Goal: Transaction & Acquisition: Purchase product/service

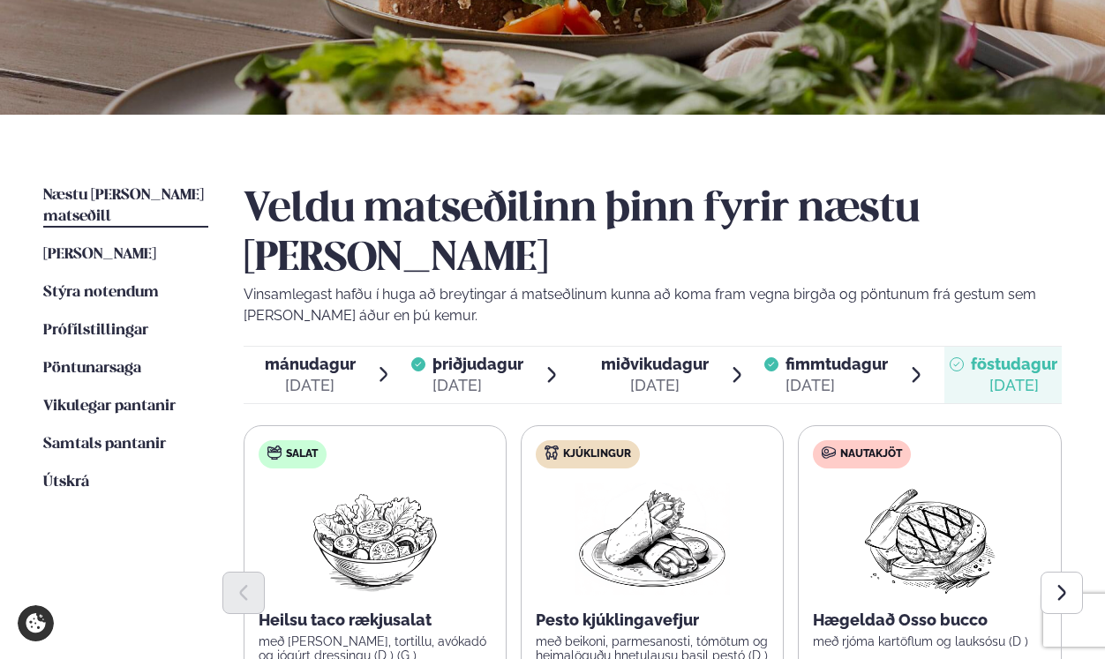
scroll to position [300, 0]
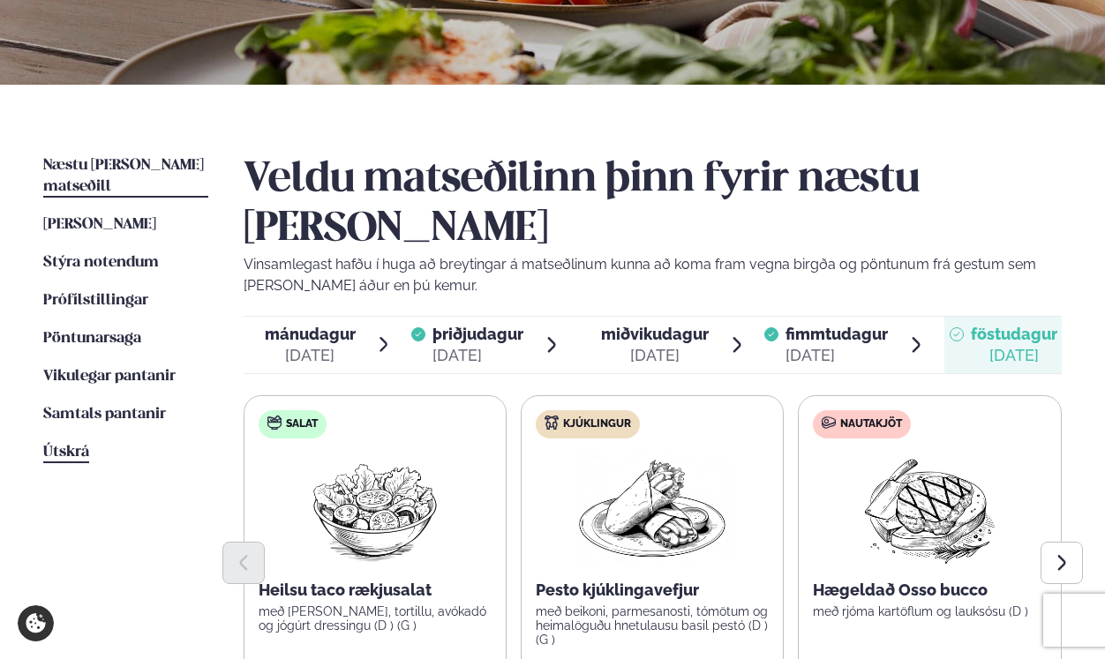
click at [64, 445] on span "Útskrá" at bounding box center [66, 452] width 46 height 15
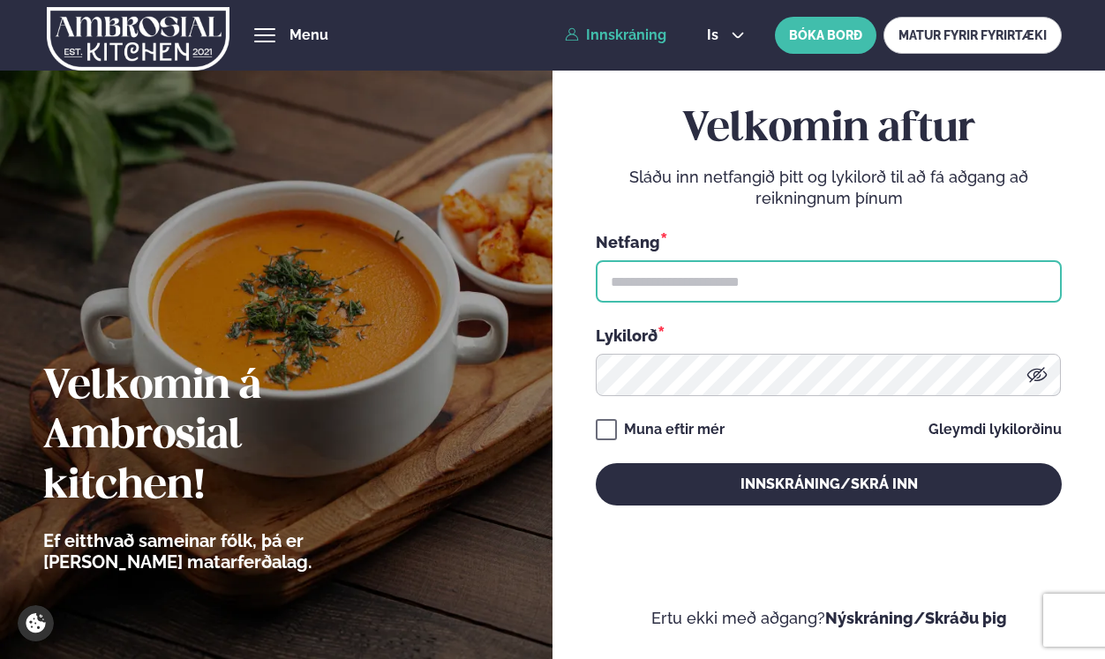
click at [679, 285] on input "text" at bounding box center [829, 281] width 466 height 42
paste input "**********"
type input "**********"
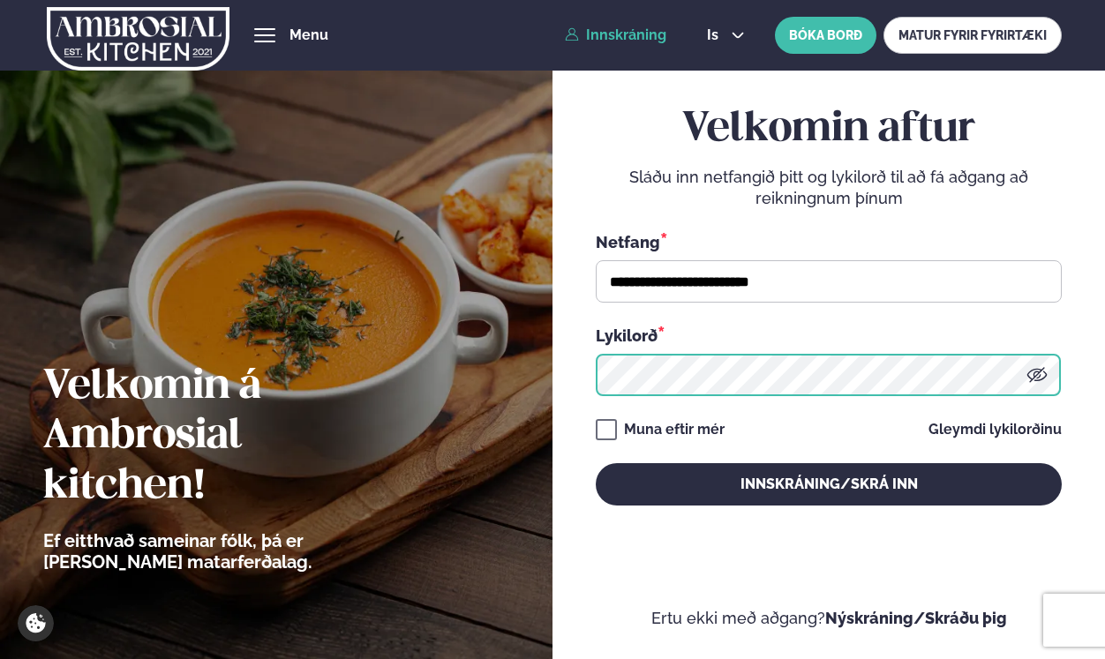
click at [596, 463] on button "Innskráning/Skrá inn" at bounding box center [829, 484] width 466 height 42
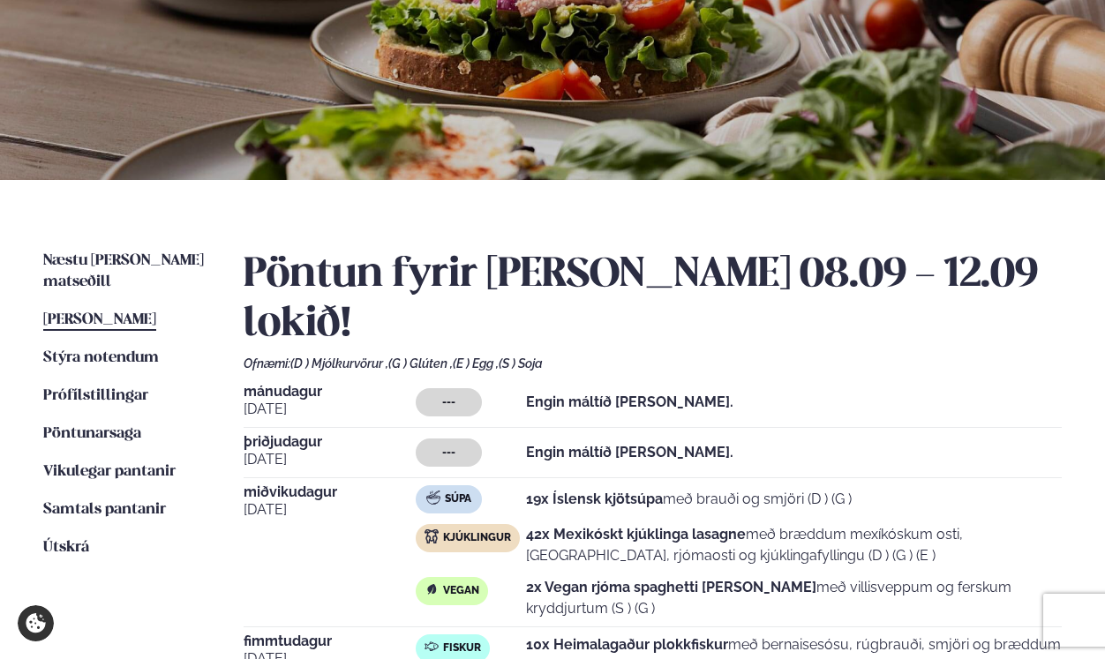
scroll to position [242, 0]
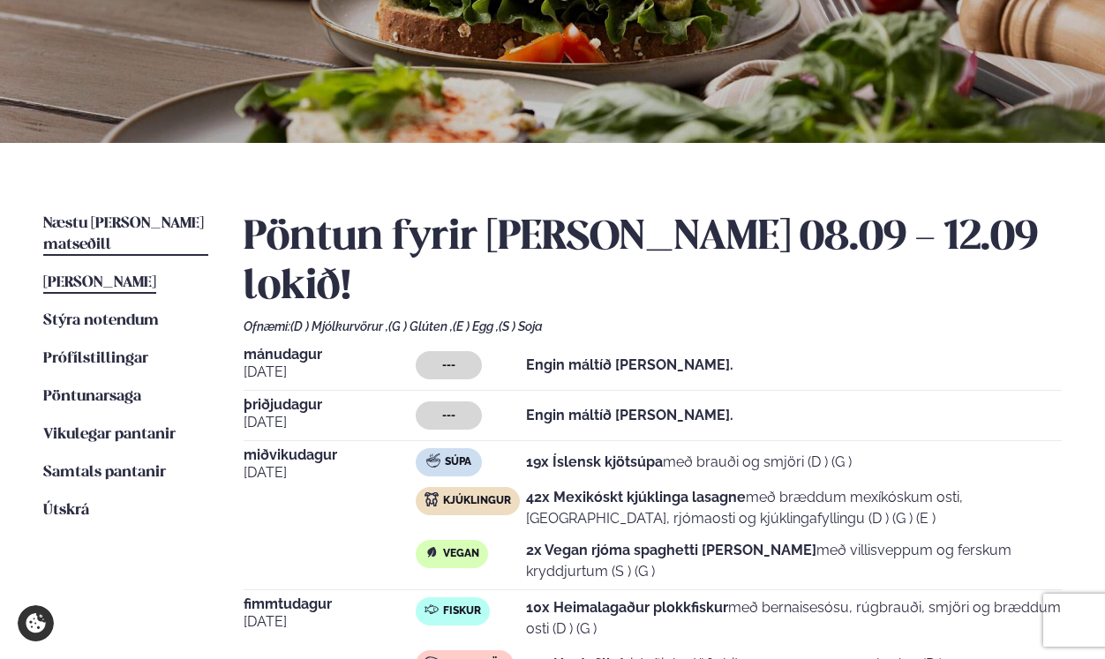
click at [116, 226] on span "Næstu [PERSON_NAME] matseðill" at bounding box center [123, 234] width 161 height 36
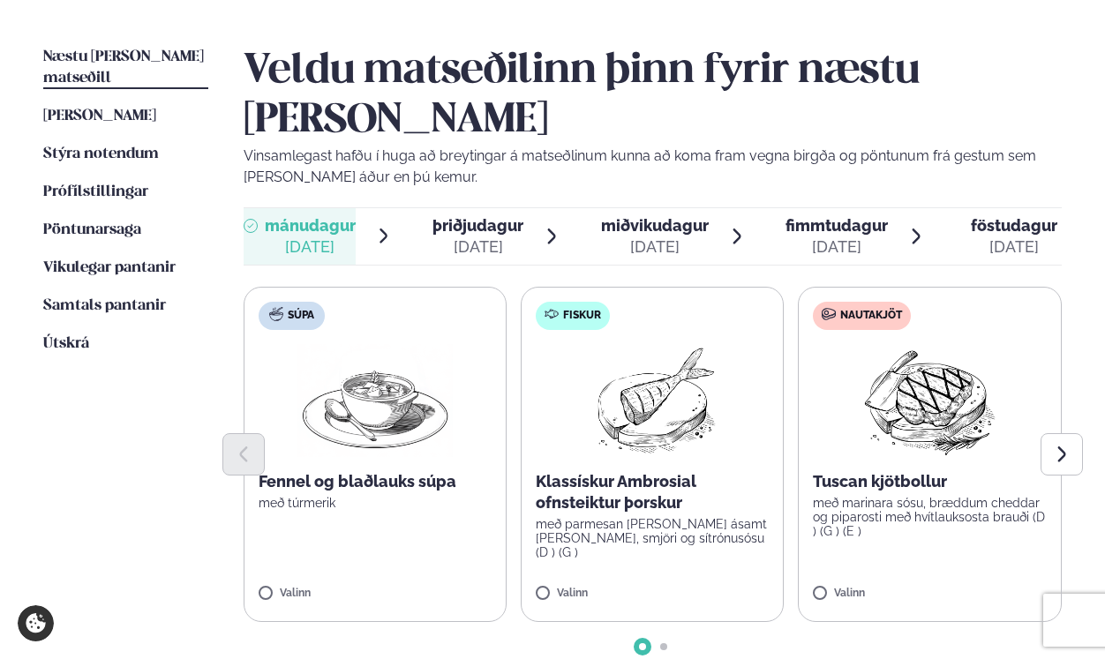
scroll to position [412, 0]
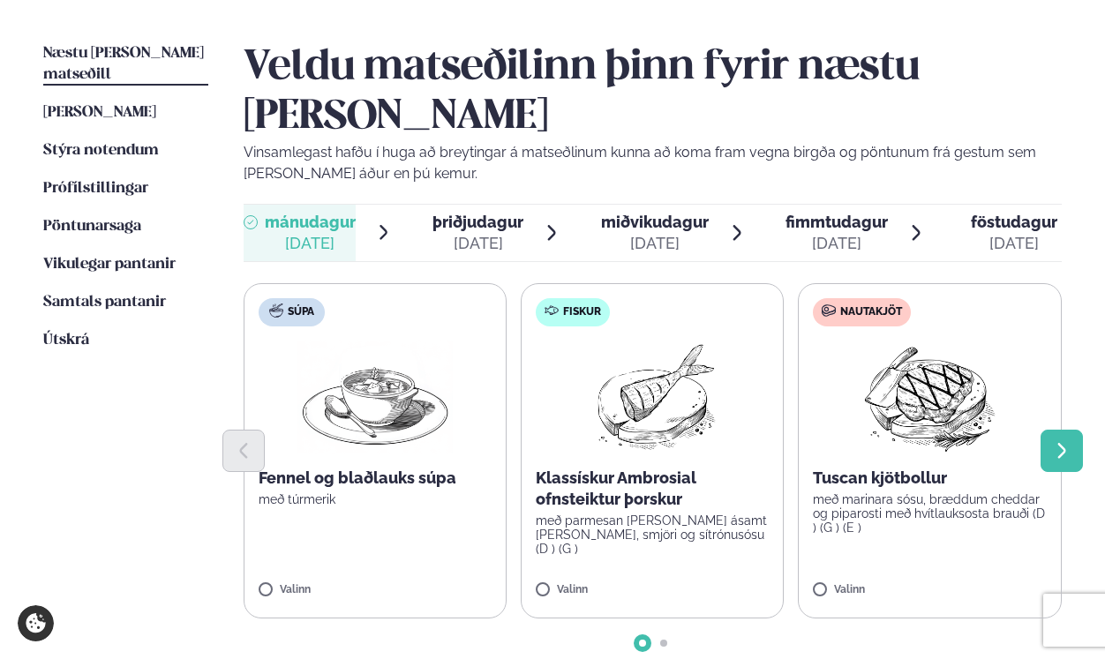
click at [1061, 444] on icon "Next slide" at bounding box center [1062, 451] width 8 height 15
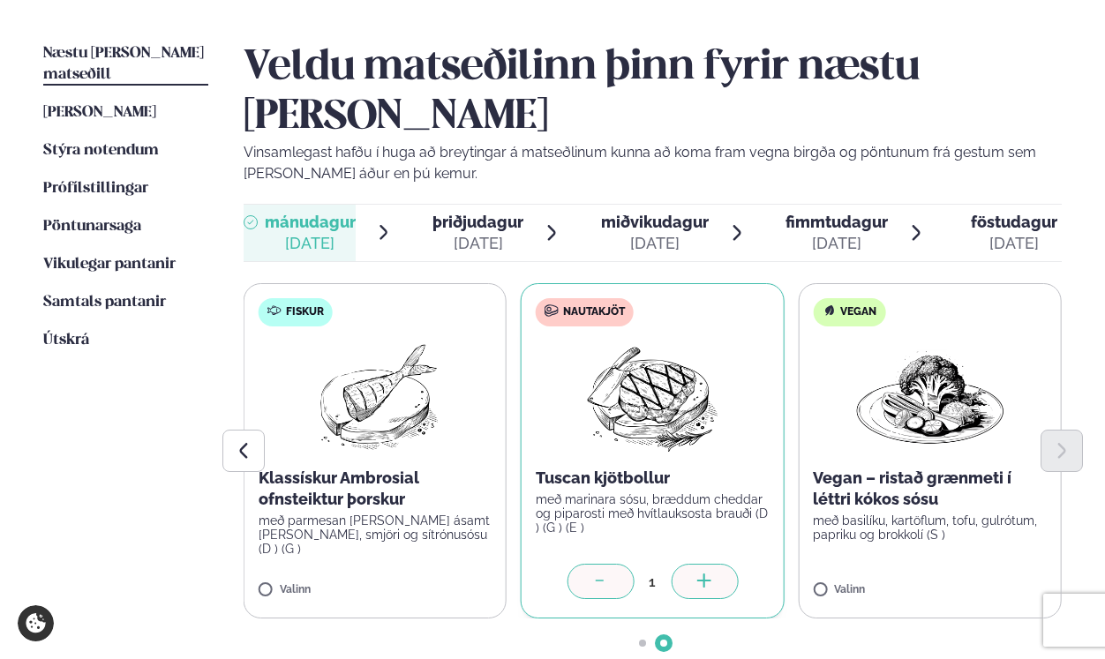
click at [688, 564] on div at bounding box center [704, 581] width 67 height 35
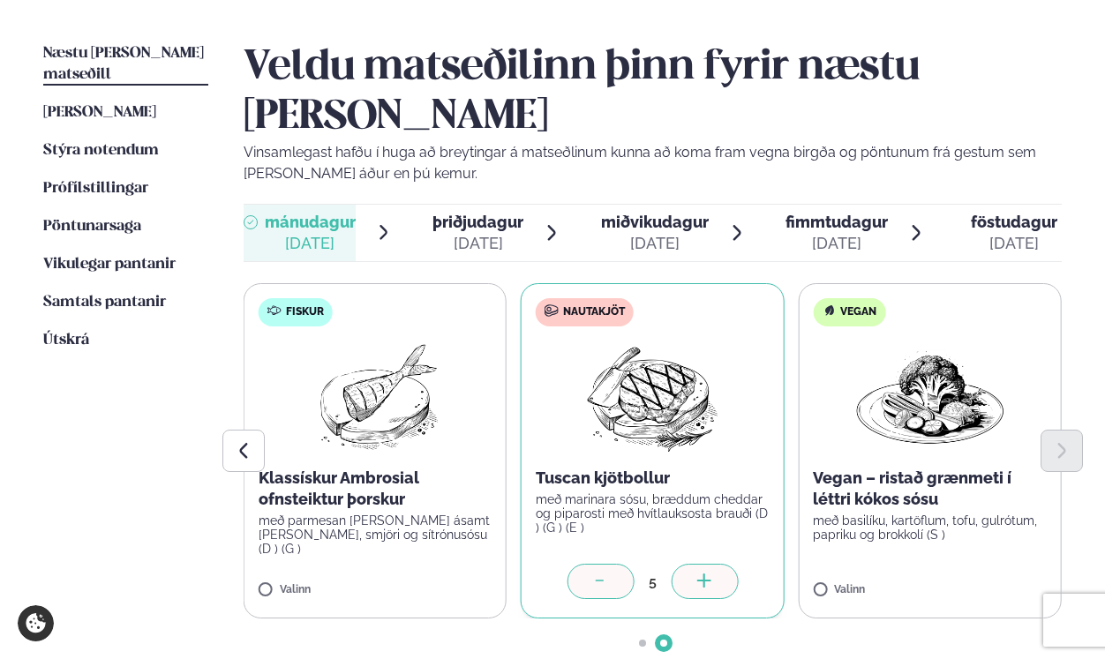
click at [688, 564] on div at bounding box center [704, 581] width 67 height 35
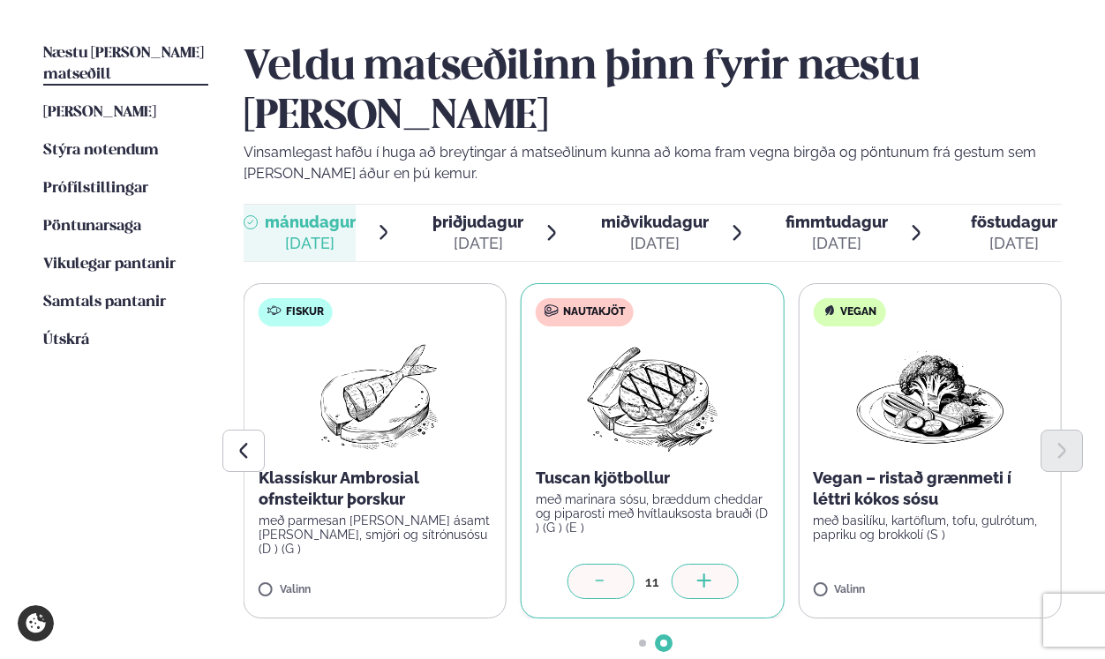
click at [688, 564] on div at bounding box center [704, 581] width 67 height 35
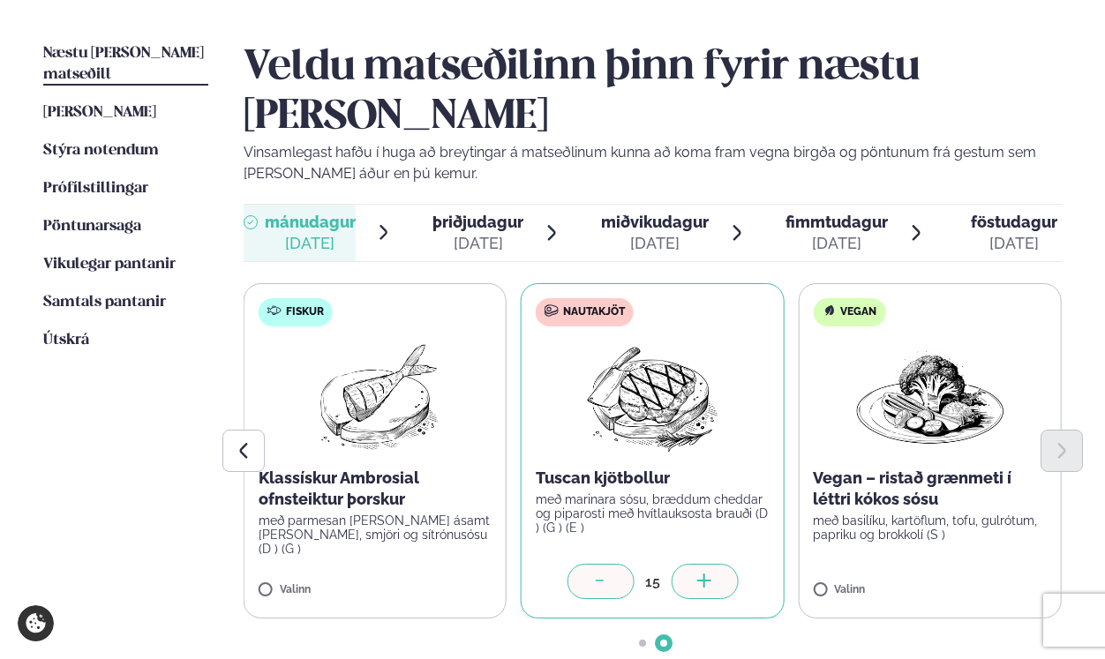
click at [688, 564] on div at bounding box center [704, 581] width 67 height 35
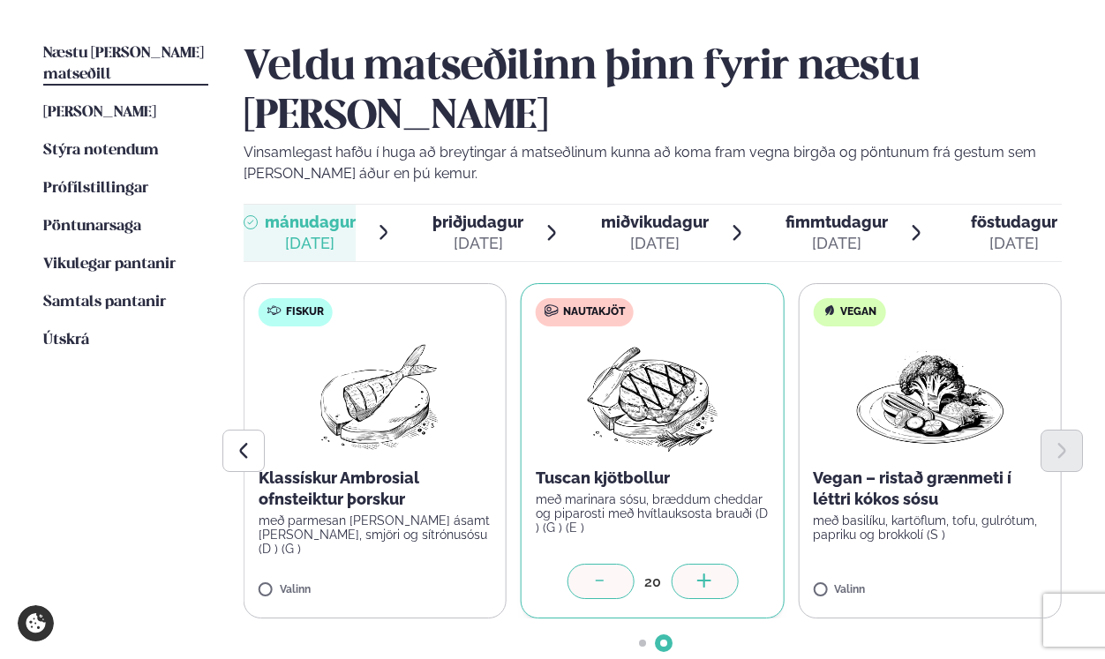
click at [688, 564] on div at bounding box center [704, 581] width 67 height 35
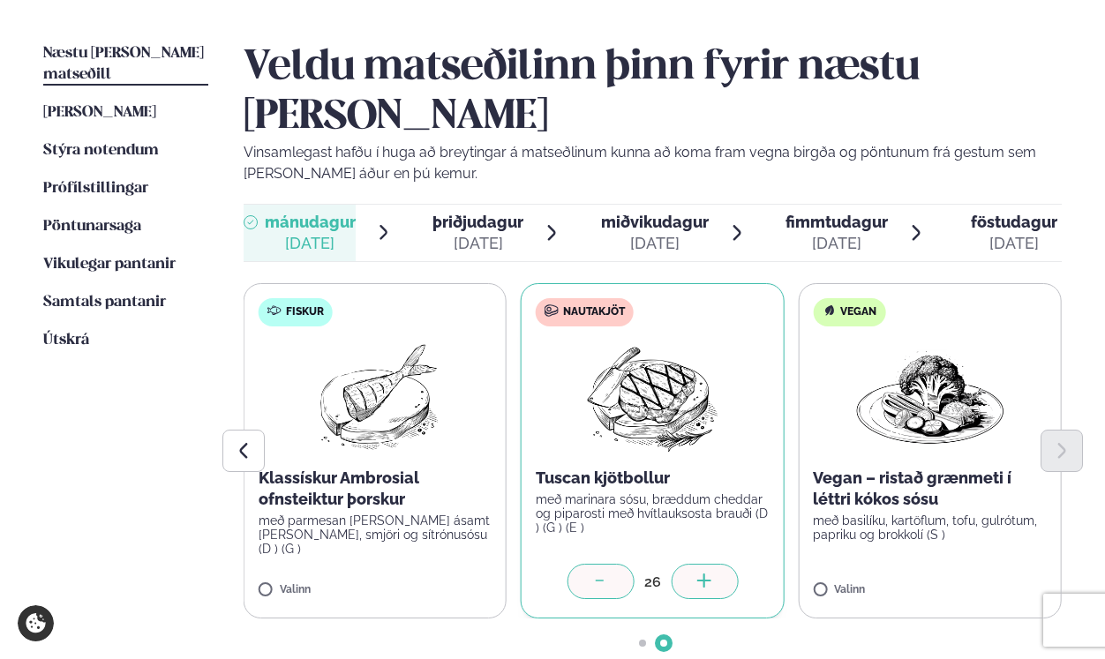
click at [688, 564] on div at bounding box center [704, 581] width 67 height 35
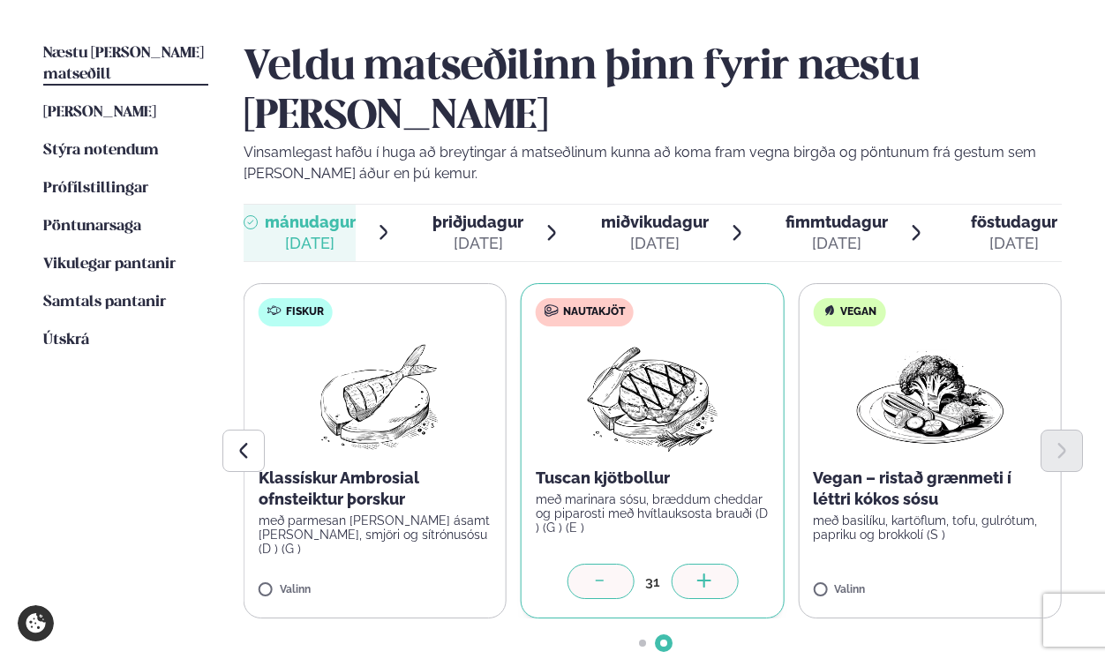
click at [688, 564] on div at bounding box center [704, 581] width 67 height 35
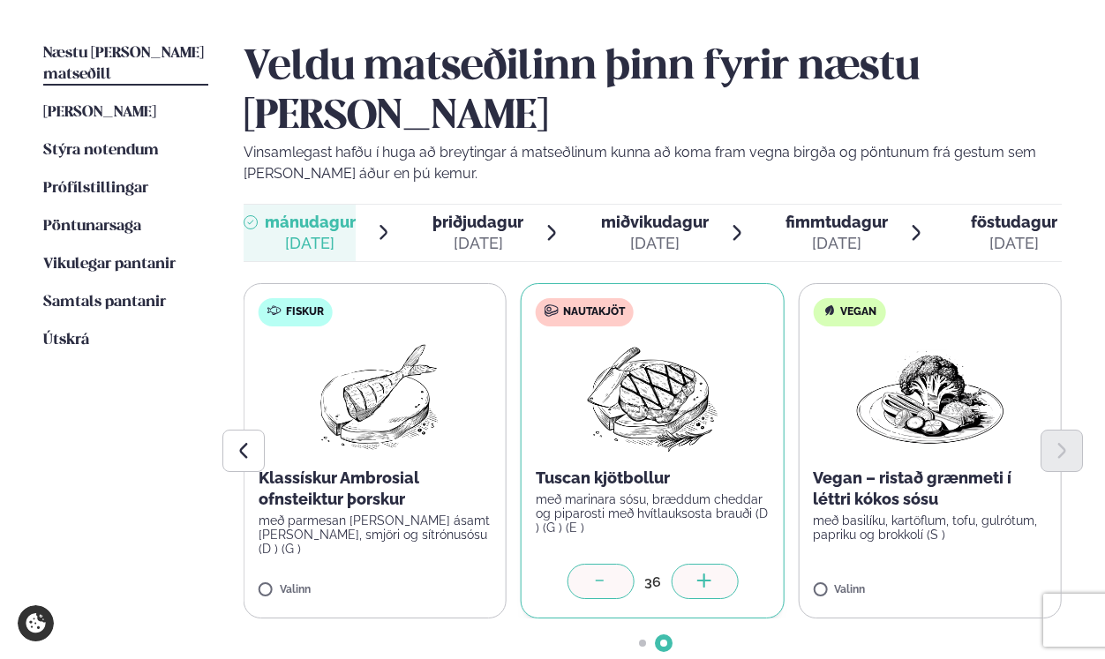
click at [688, 564] on div at bounding box center [704, 581] width 67 height 35
click at [589, 564] on div at bounding box center [600, 581] width 67 height 35
click at [1013, 564] on div at bounding box center [982, 581] width 67 height 35
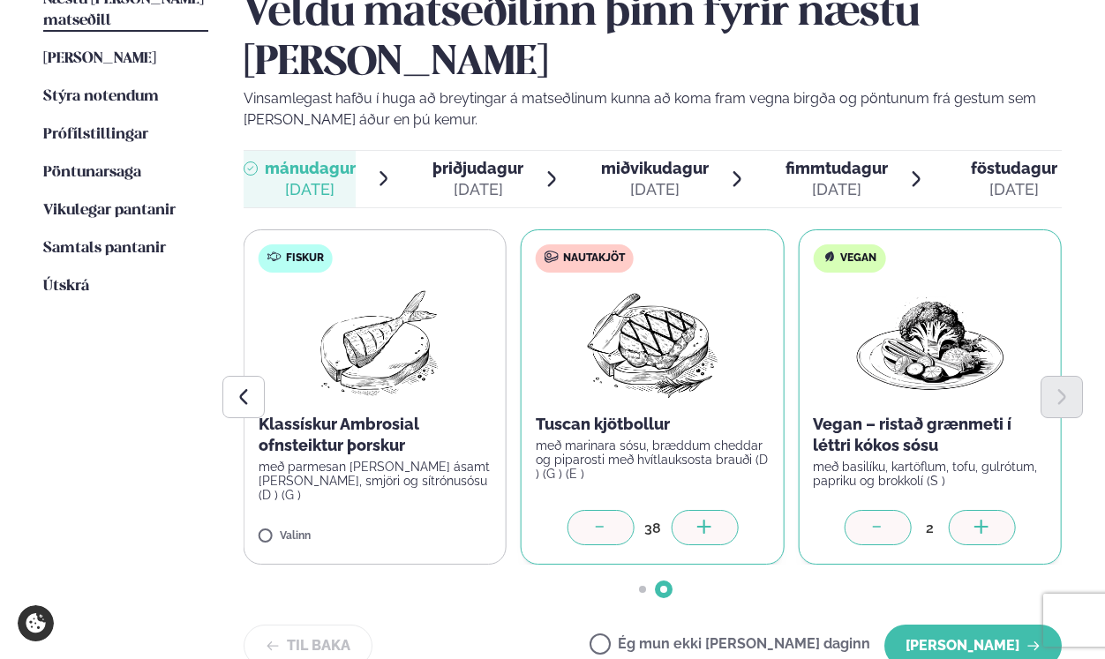
scroll to position [477, 0]
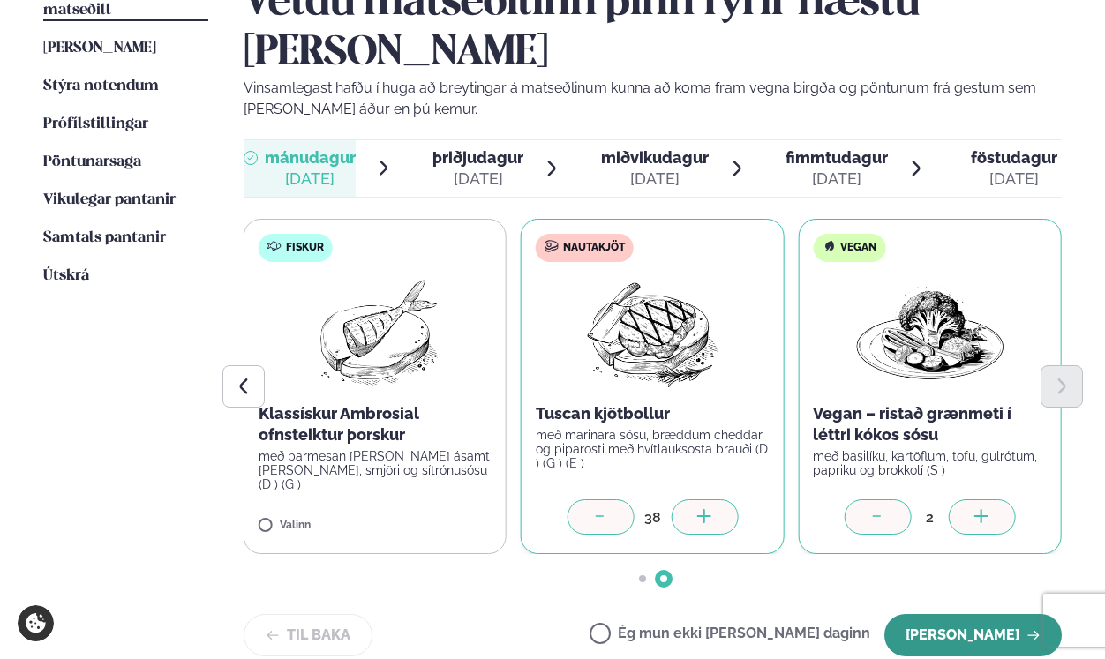
click at [949, 614] on button "[PERSON_NAME]" at bounding box center [972, 635] width 177 height 42
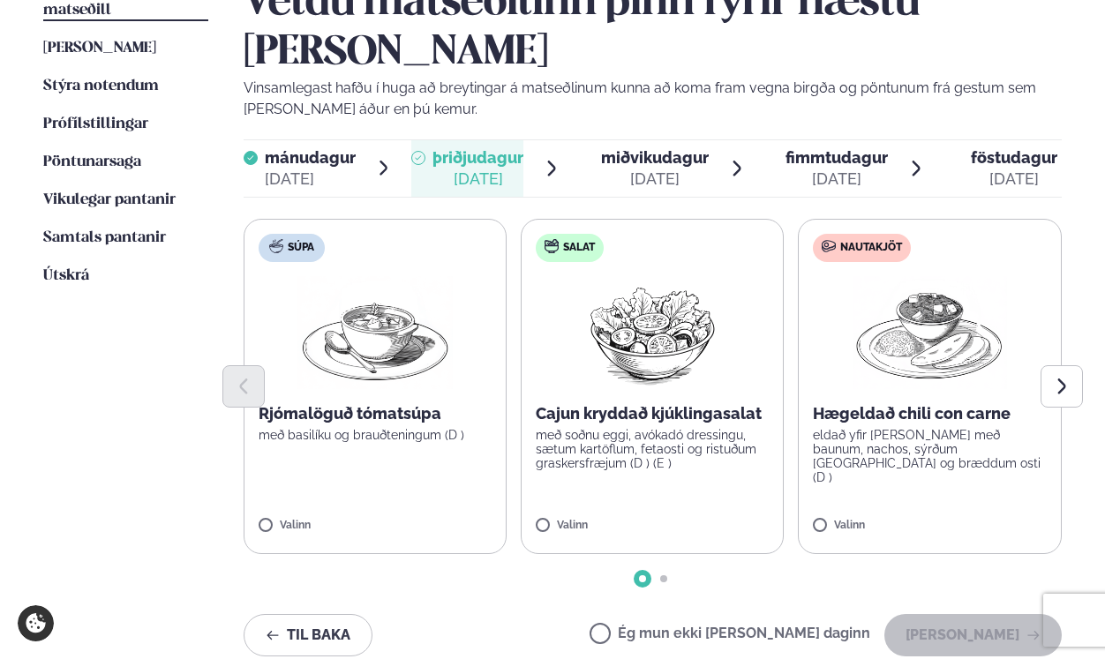
click at [653, 169] on div "[DATE]" at bounding box center [655, 179] width 108 height 21
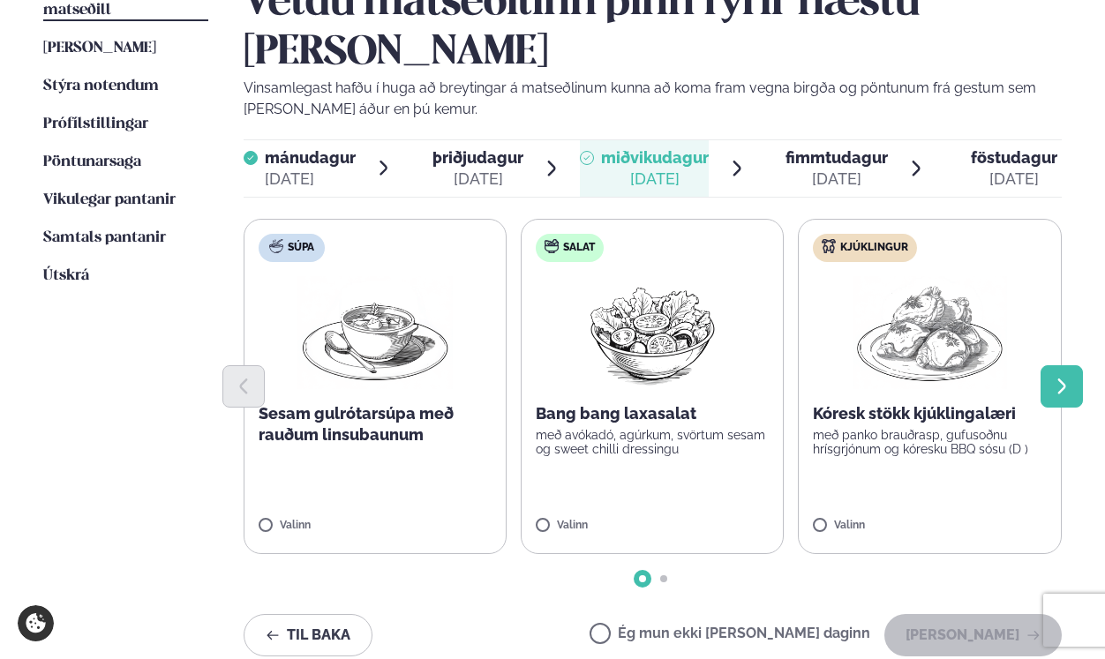
click at [1075, 365] on button "Next slide" at bounding box center [1061, 386] width 42 height 42
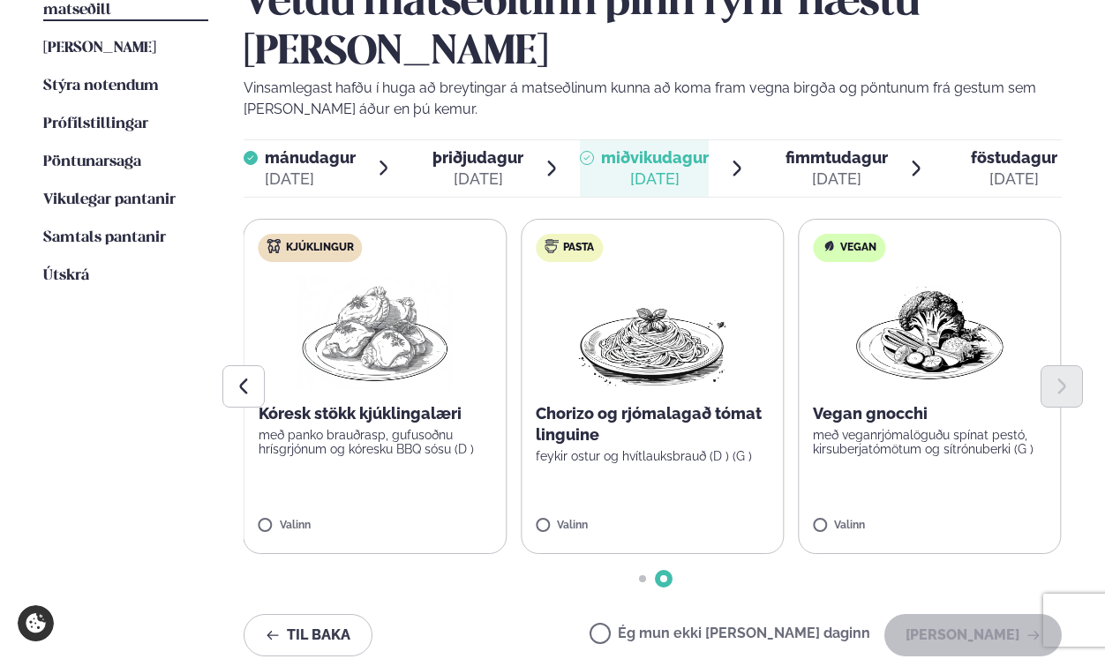
click at [529, 469] on label "Pasta Chorizo og rjómalagað tómat linguine feykir ostur og hvítlauksbrauð (D ) …" at bounding box center [652, 386] width 263 height 335
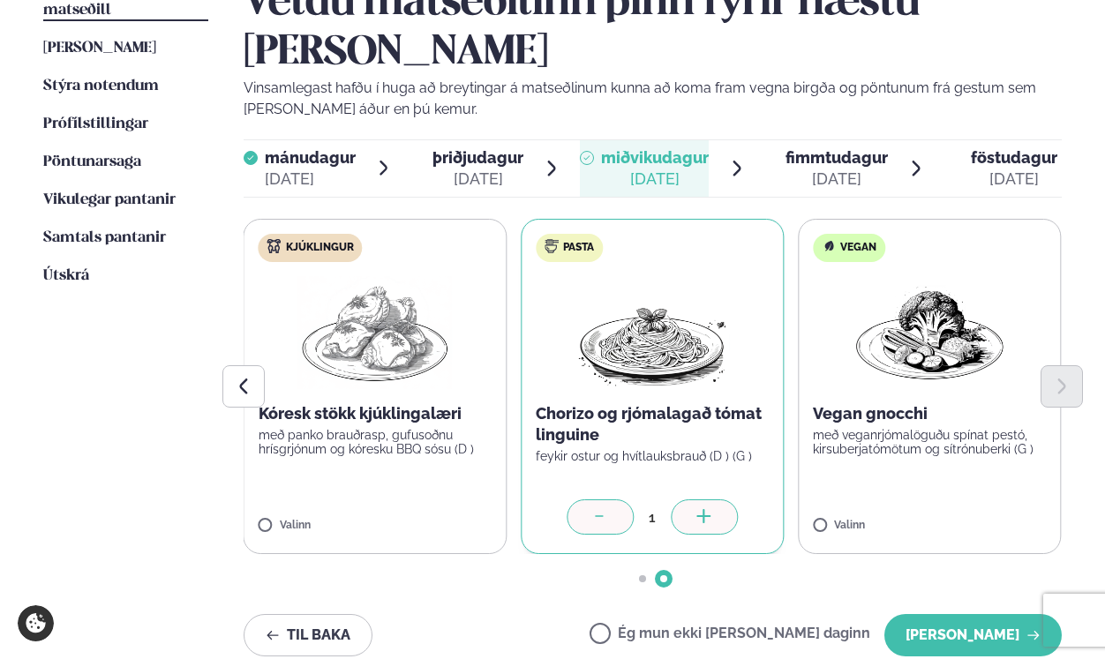
click at [710, 509] on icon at bounding box center [704, 518] width 18 height 18
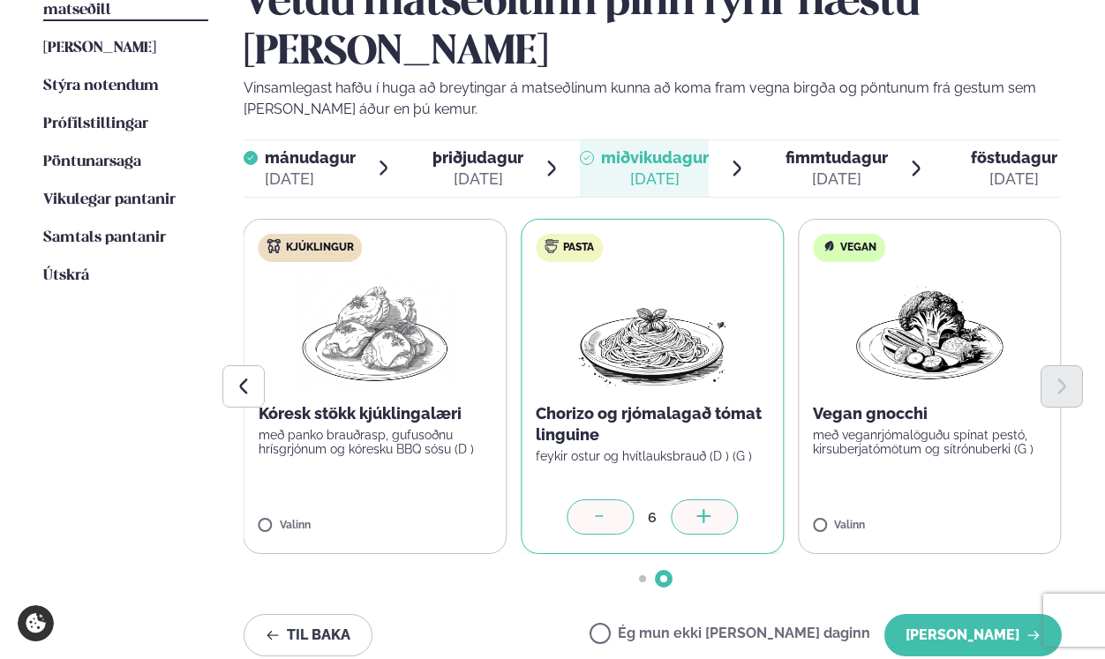
click at [710, 509] on icon at bounding box center [704, 518] width 18 height 18
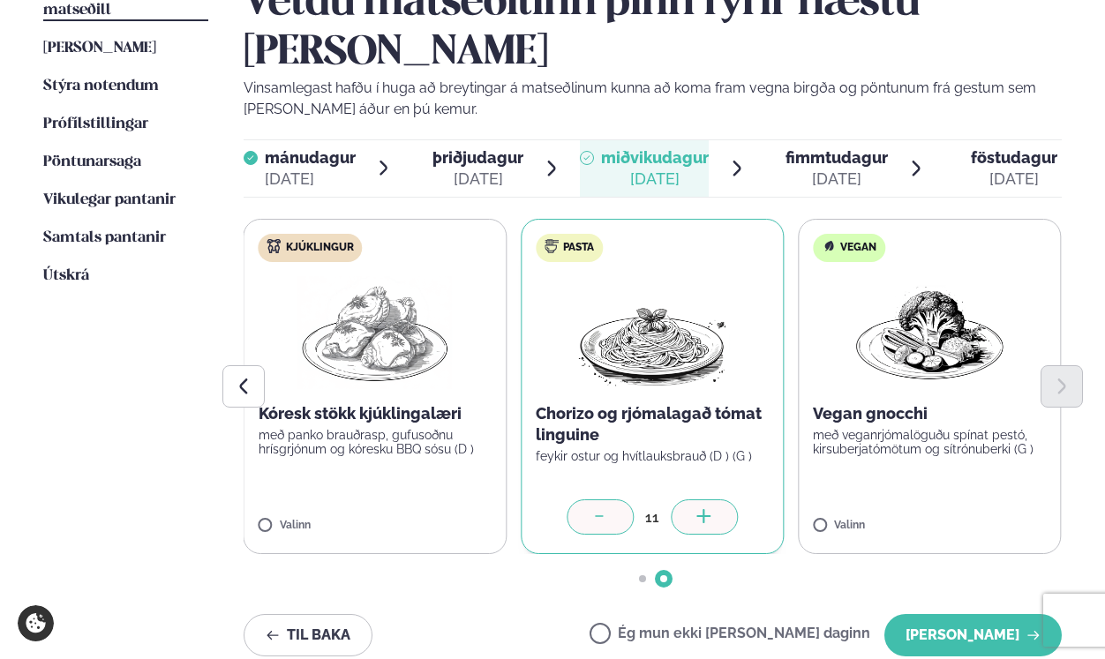
click at [710, 509] on icon at bounding box center [704, 518] width 18 height 18
click at [969, 499] on div at bounding box center [982, 516] width 67 height 35
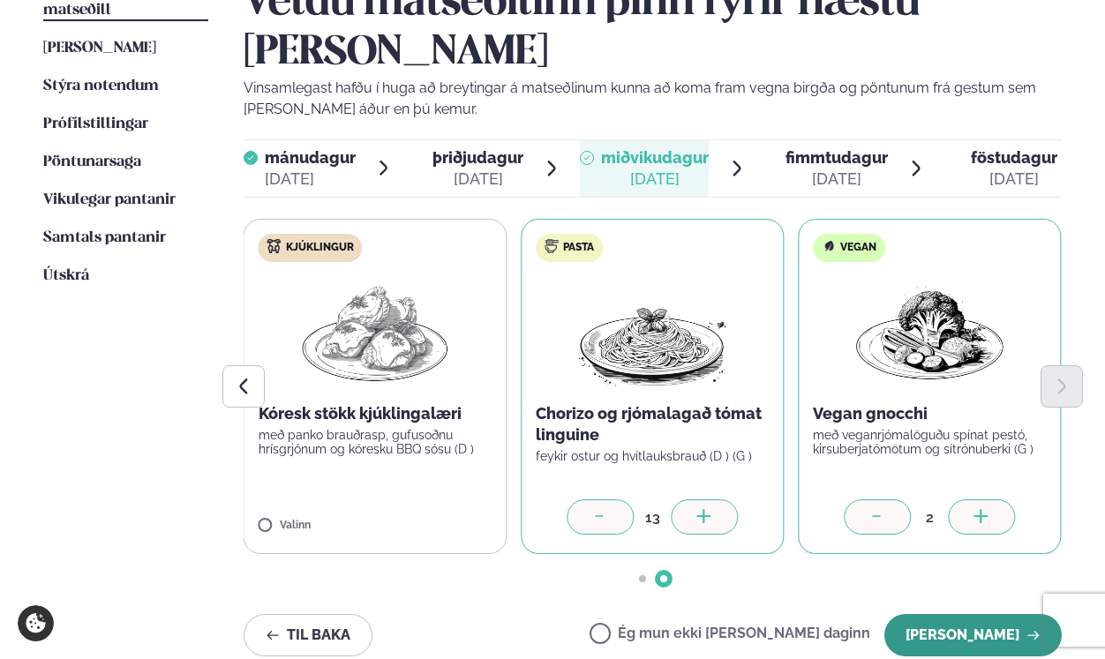
click at [972, 614] on button "[PERSON_NAME]" at bounding box center [972, 635] width 177 height 42
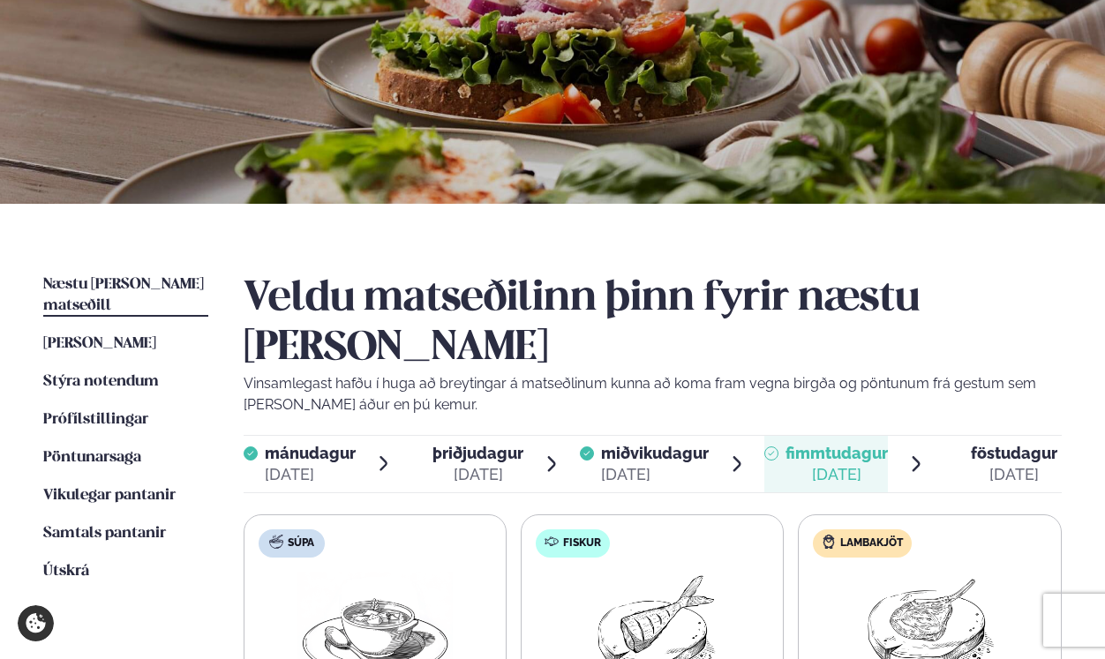
scroll to position [317, 0]
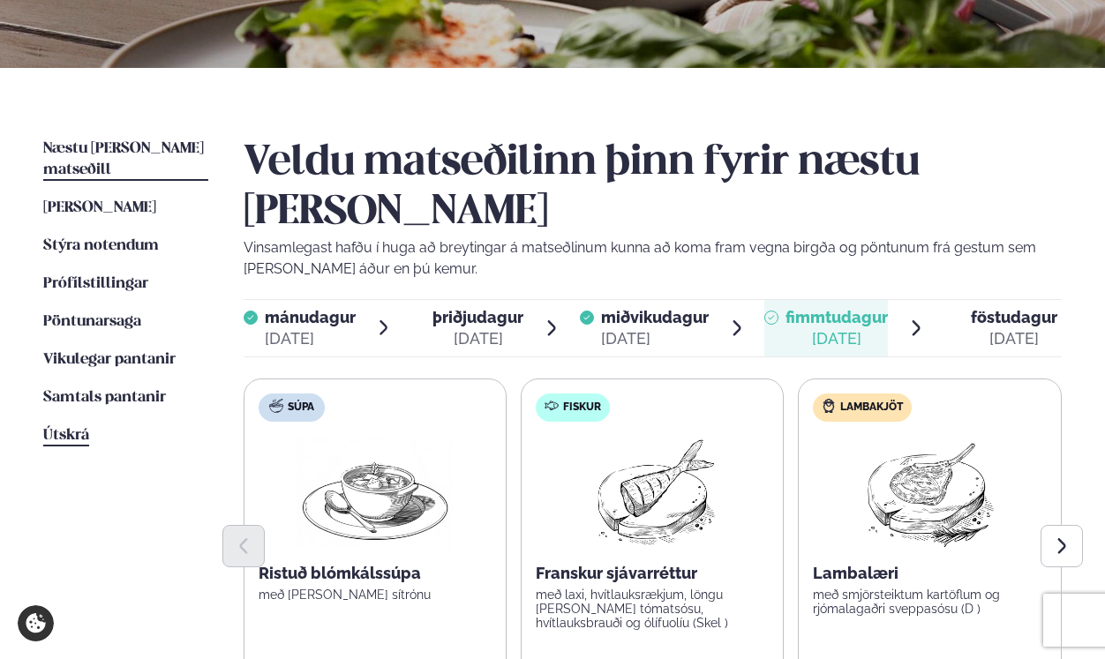
click at [57, 428] on span "Útskrá" at bounding box center [66, 435] width 46 height 15
